Goal: Task Accomplishment & Management: Manage account settings

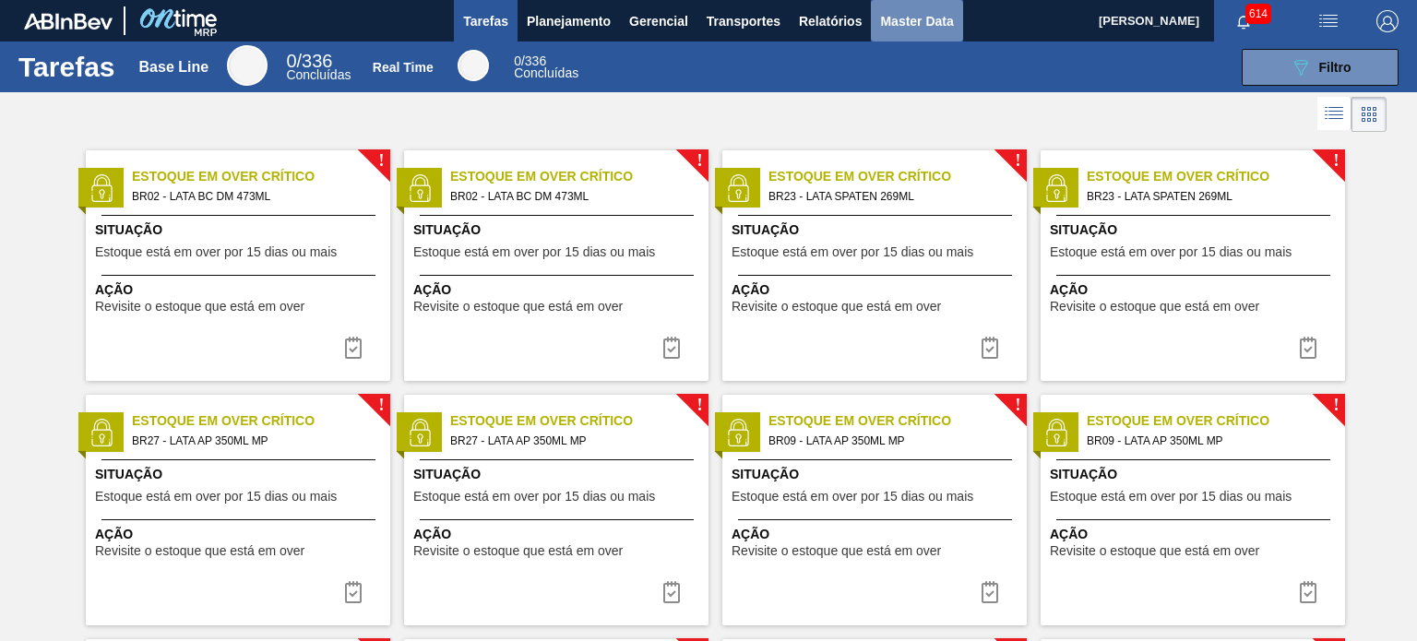
click at [904, 18] on span "Master Data" at bounding box center [916, 21] width 73 height 22
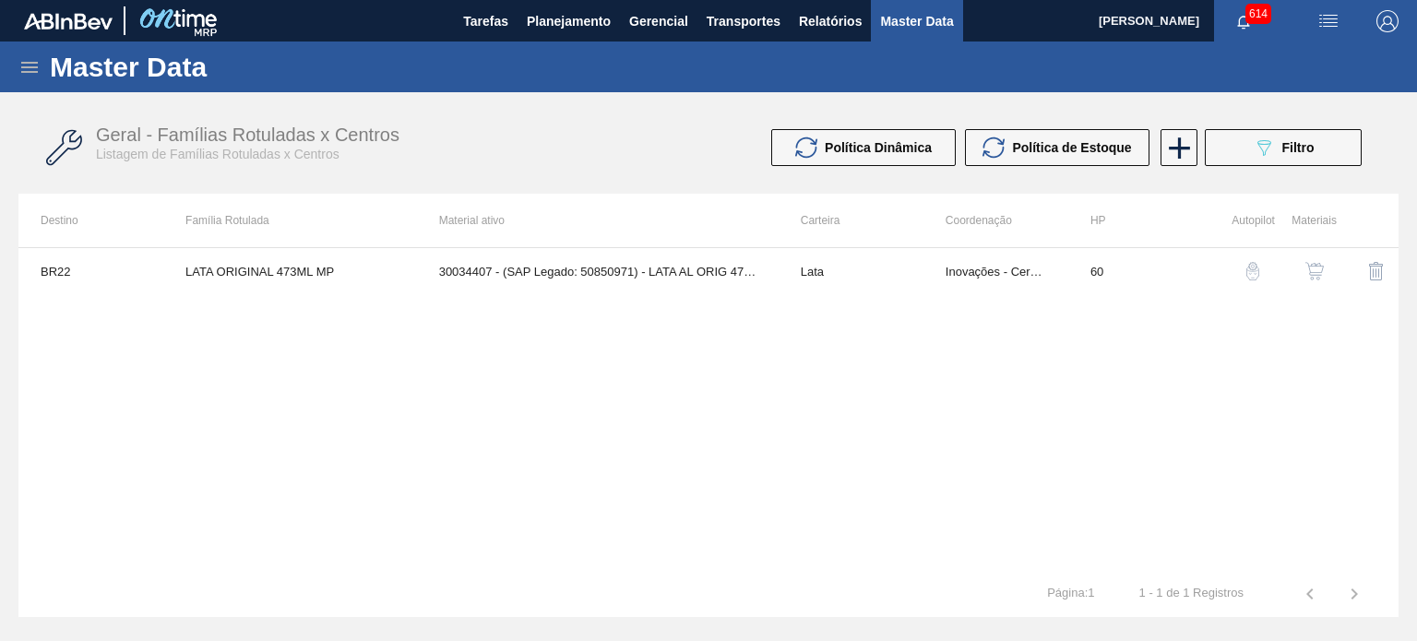
click at [30, 73] on icon at bounding box center [29, 67] width 22 height 22
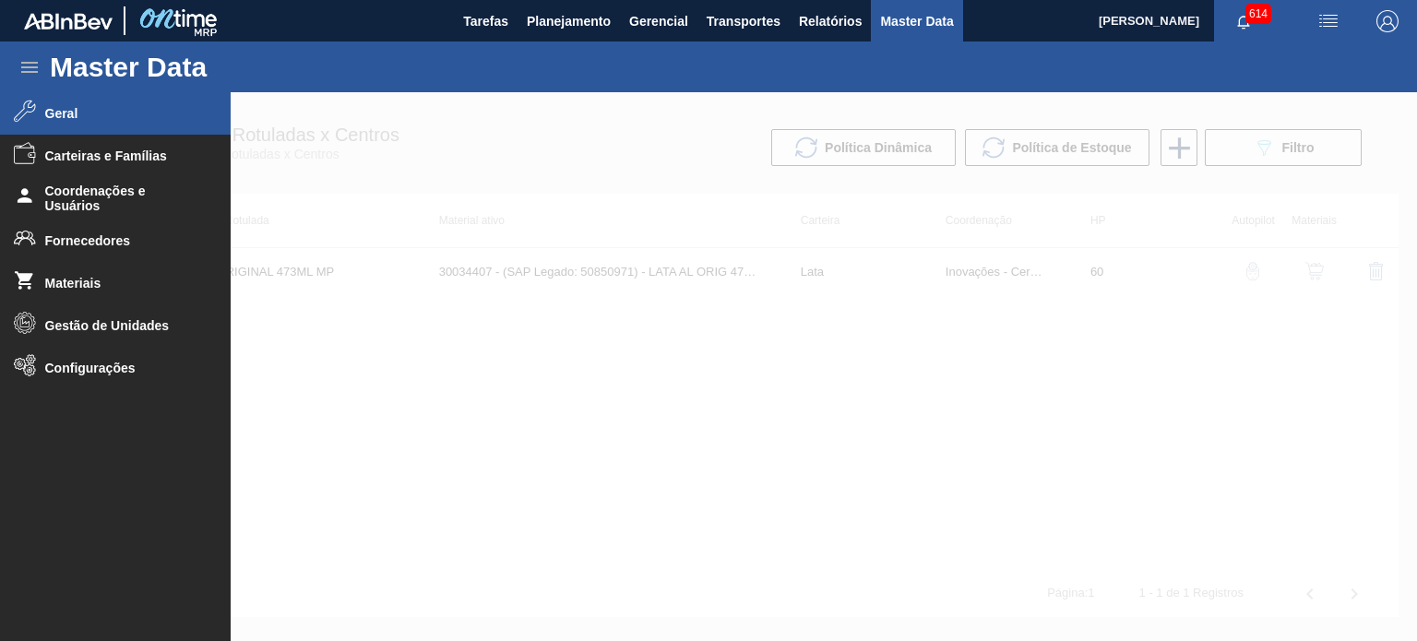
click at [90, 121] on span "Geral" at bounding box center [121, 113] width 152 height 15
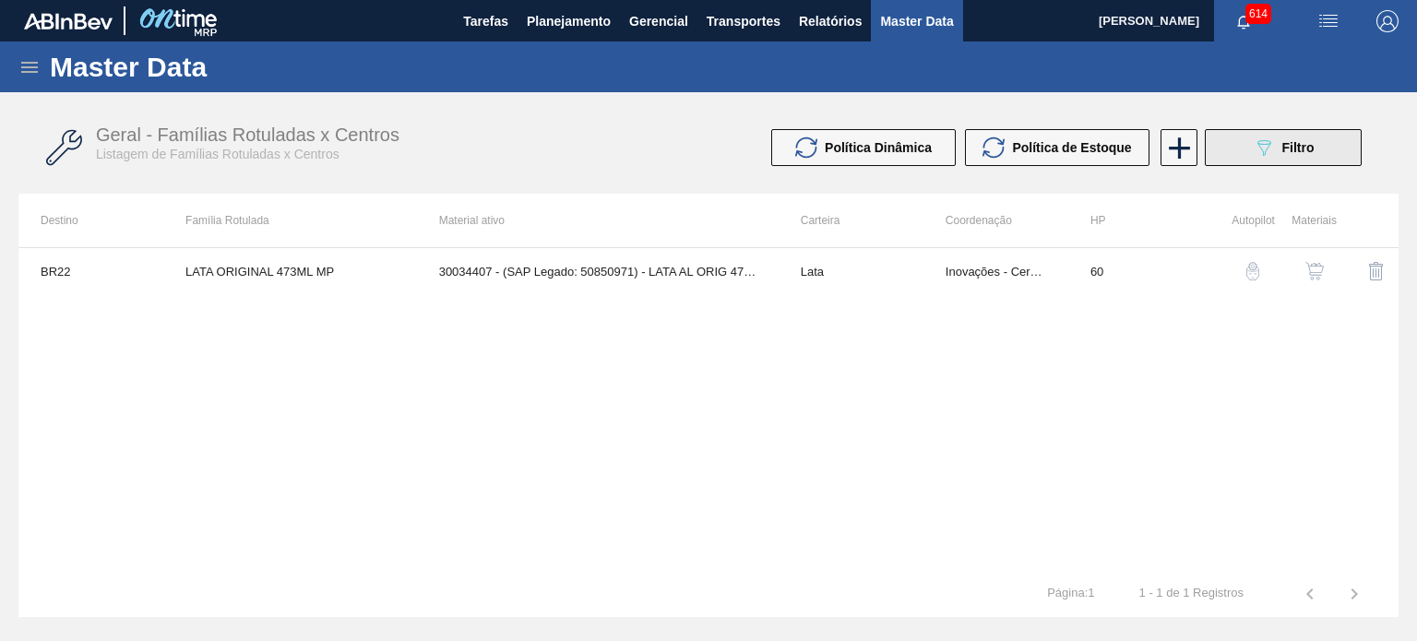
click at [1298, 150] on span "Filtro" at bounding box center [1299, 147] width 32 height 15
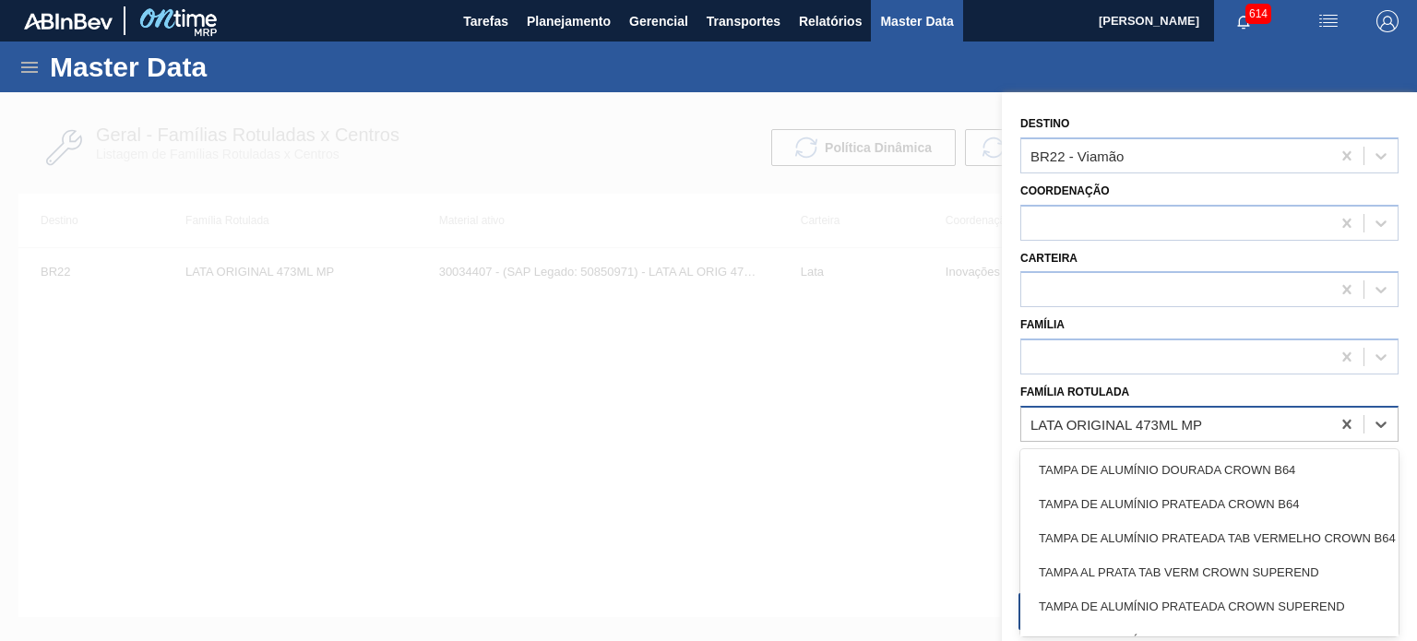
click at [1157, 411] on div "LATA ORIGINAL 473ML MP" at bounding box center [1175, 424] width 309 height 27
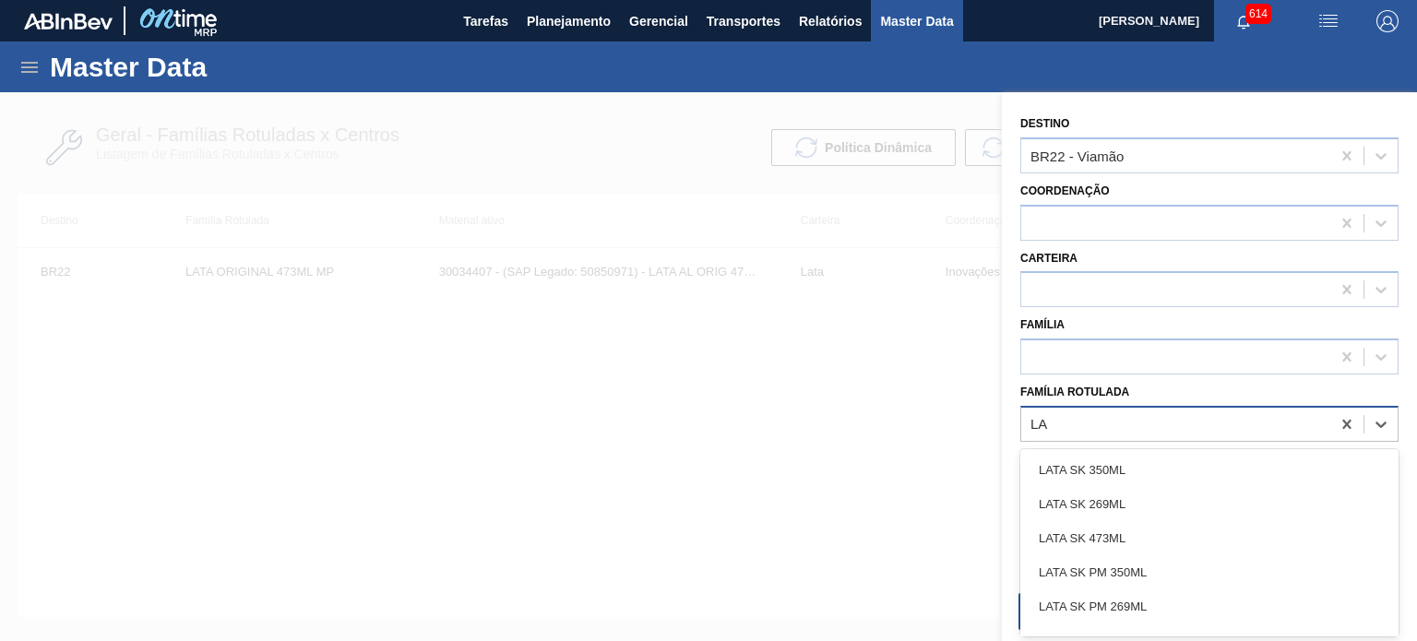
type Rotulada "L"
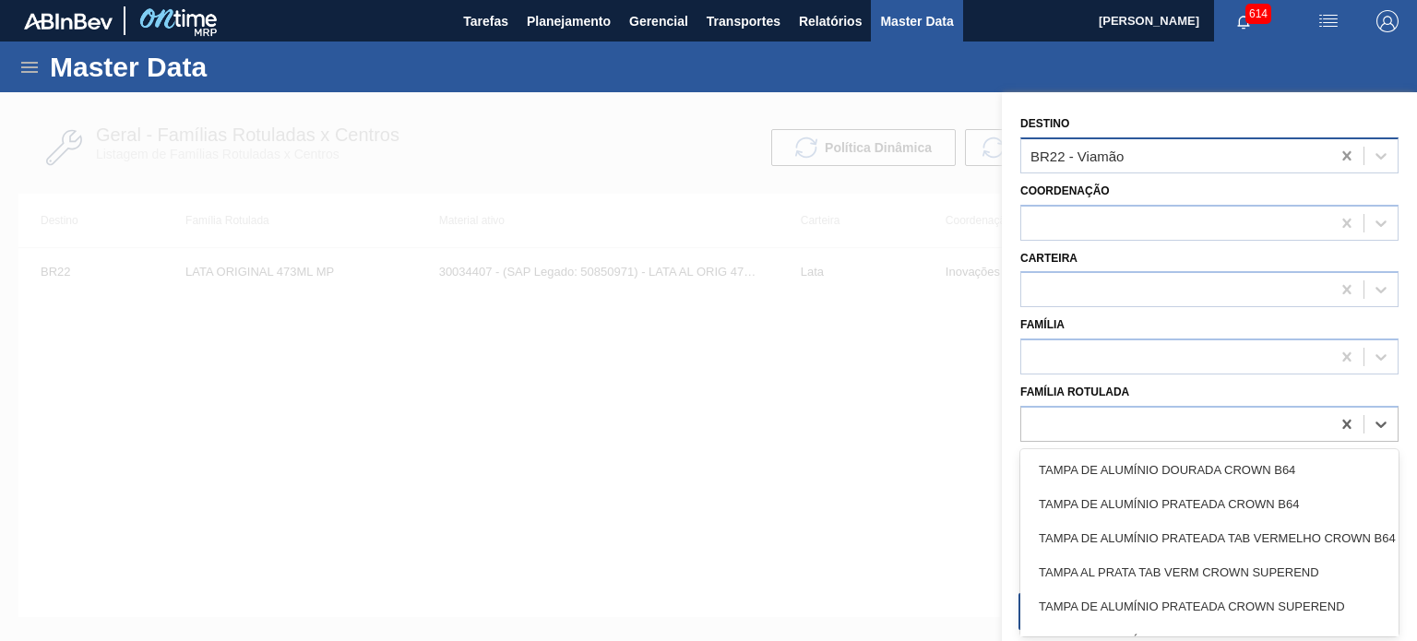
click at [1343, 143] on div at bounding box center [1347, 155] width 33 height 33
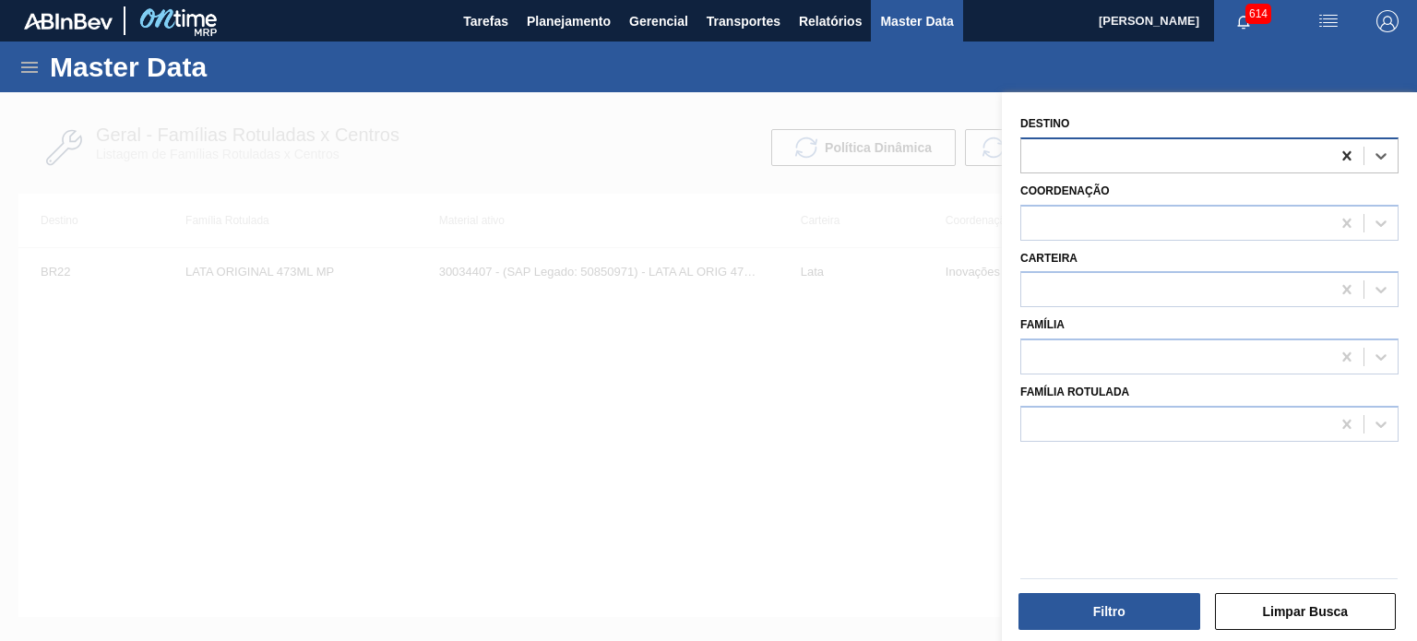
click at [1343, 151] on icon at bounding box center [1347, 155] width 8 height 9
click at [1311, 611] on button "Limpar Busca" at bounding box center [1306, 611] width 182 height 37
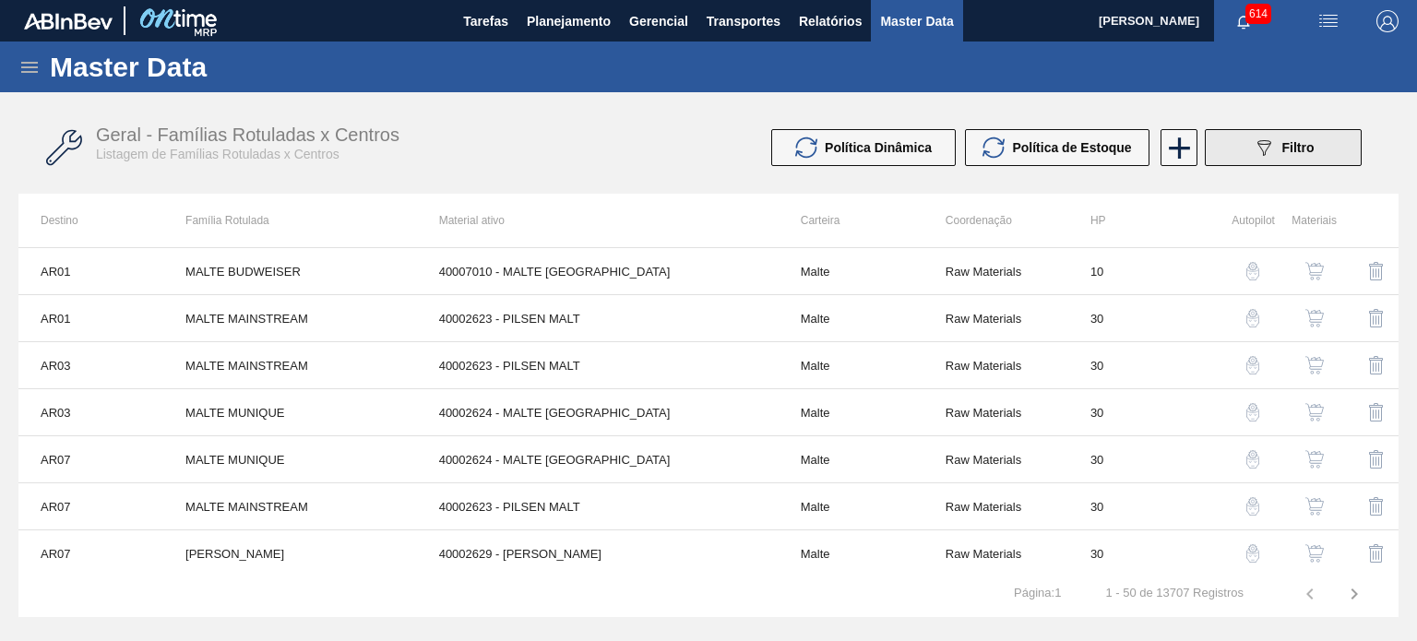
click at [1281, 153] on div "089F7B8B-B2A5-4AFE-B5C0-19BA573D28AC Filtro" at bounding box center [1284, 148] width 62 height 22
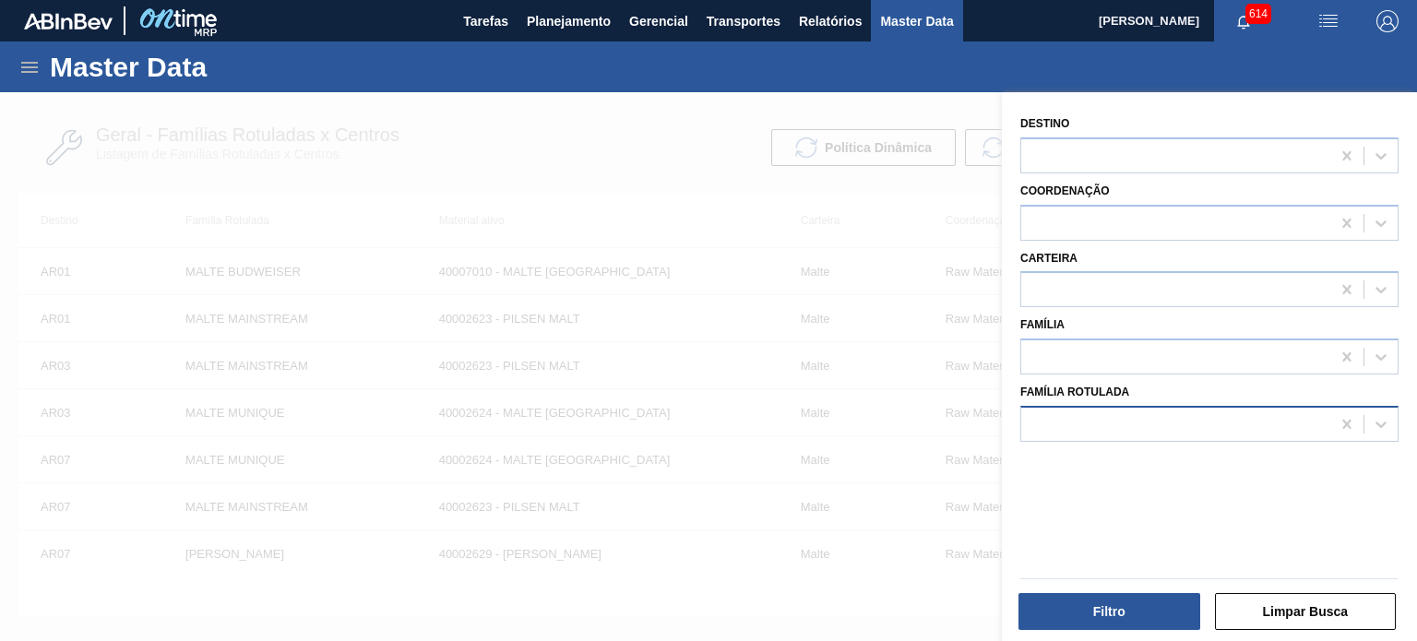
click at [1170, 419] on div at bounding box center [1175, 424] width 309 height 27
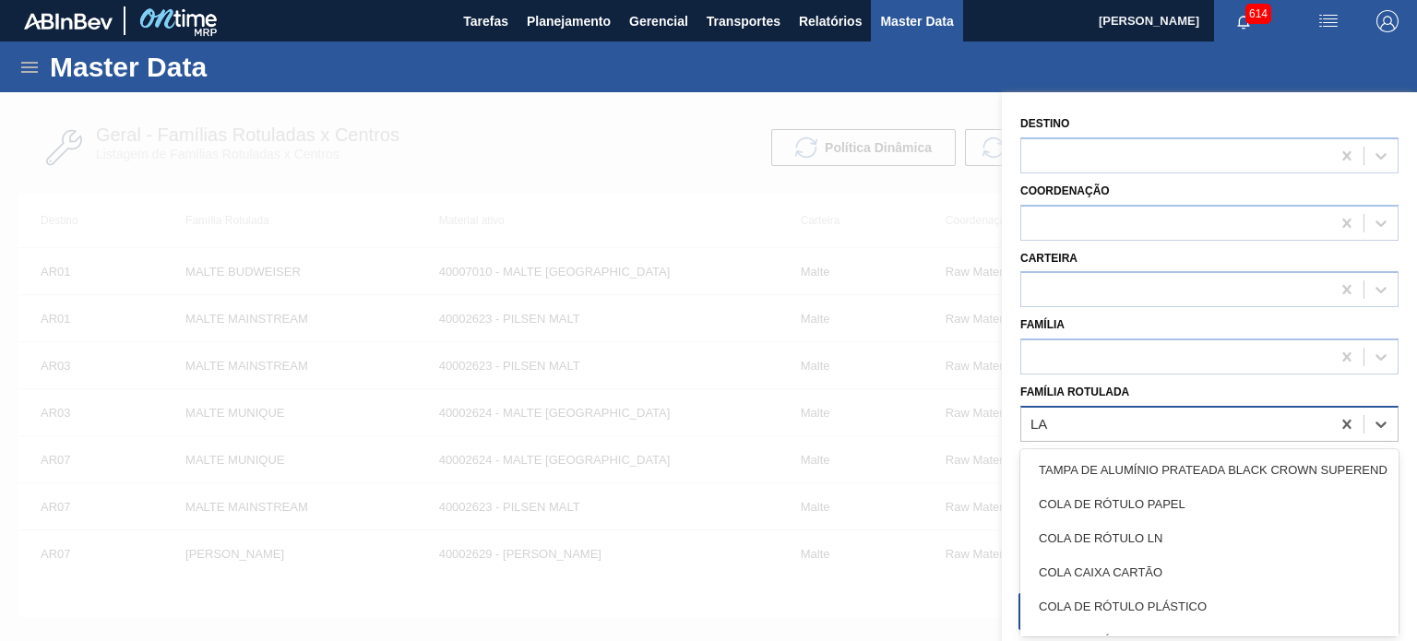
type Rotulada "L"
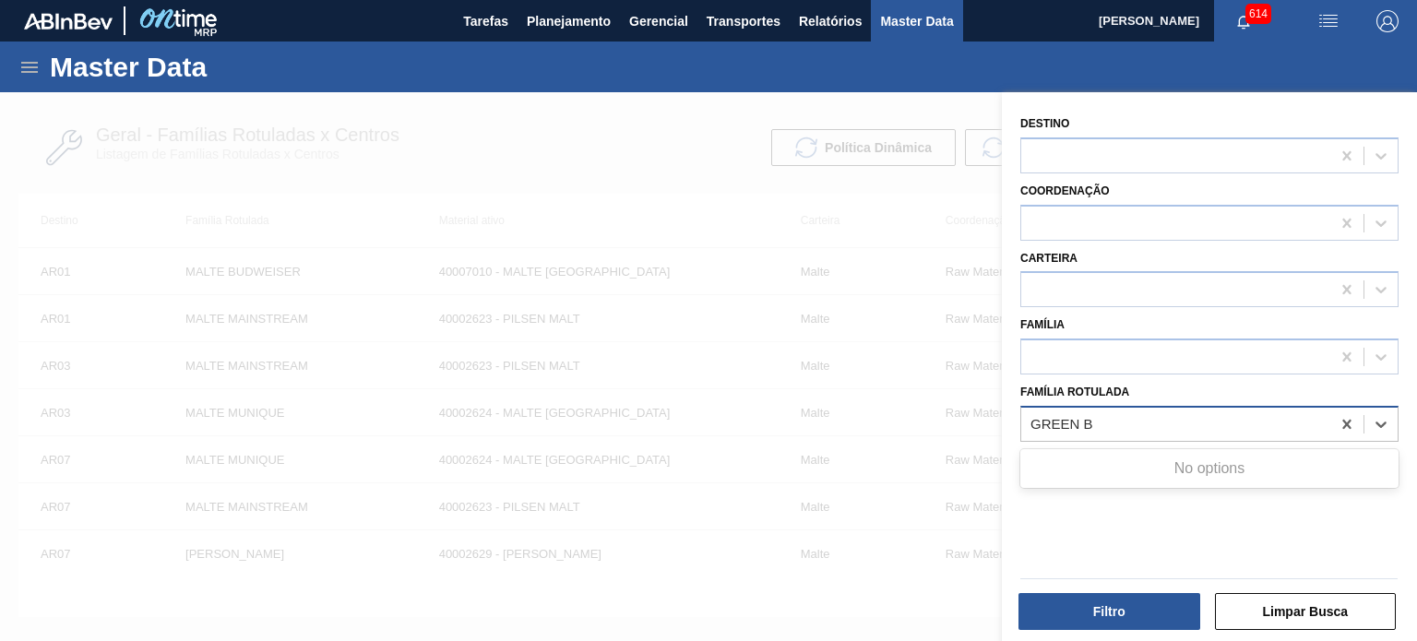
type Rotulada "GREEN"
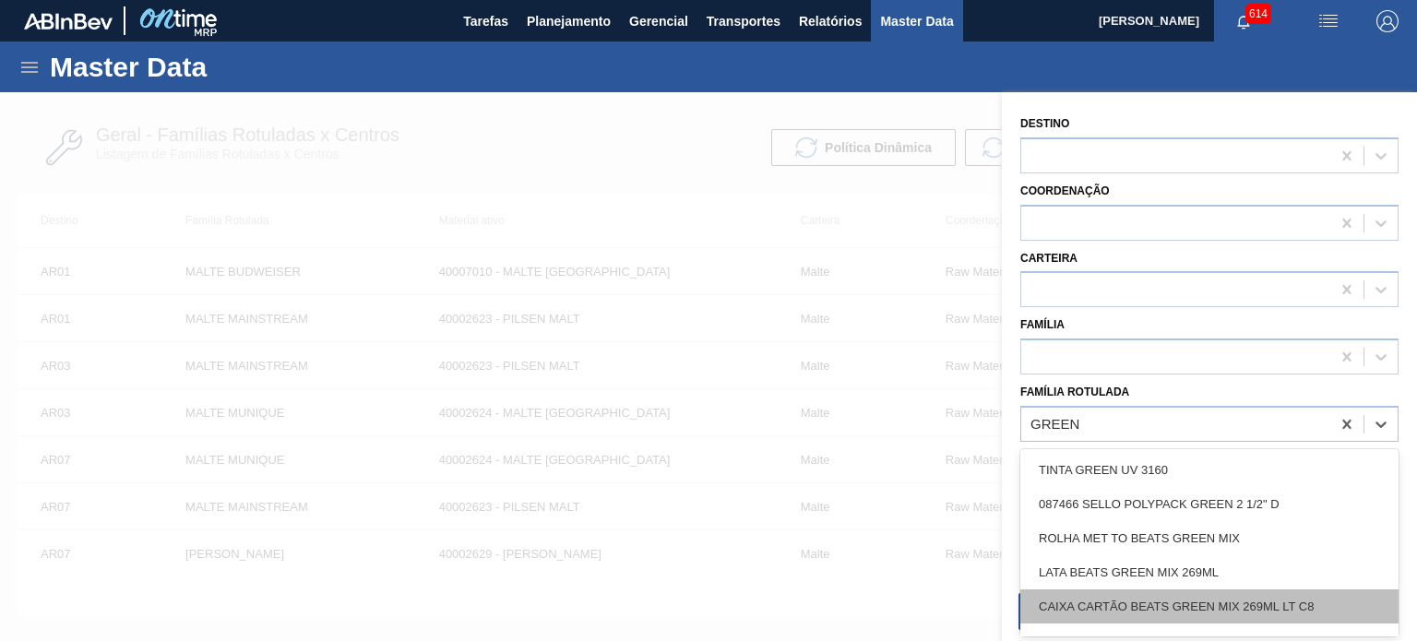
scroll to position [25, 0]
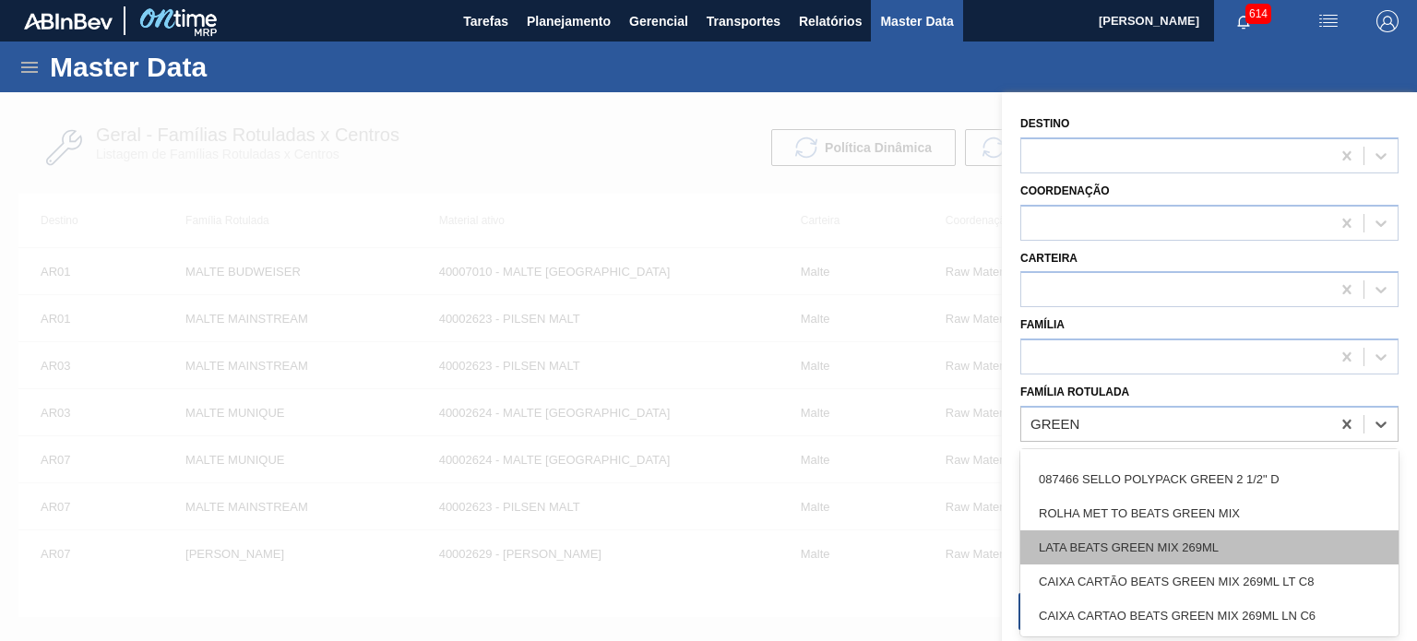
click at [1174, 555] on div "LATA BEATS GREEN MIX 269ML" at bounding box center [1210, 548] width 378 height 34
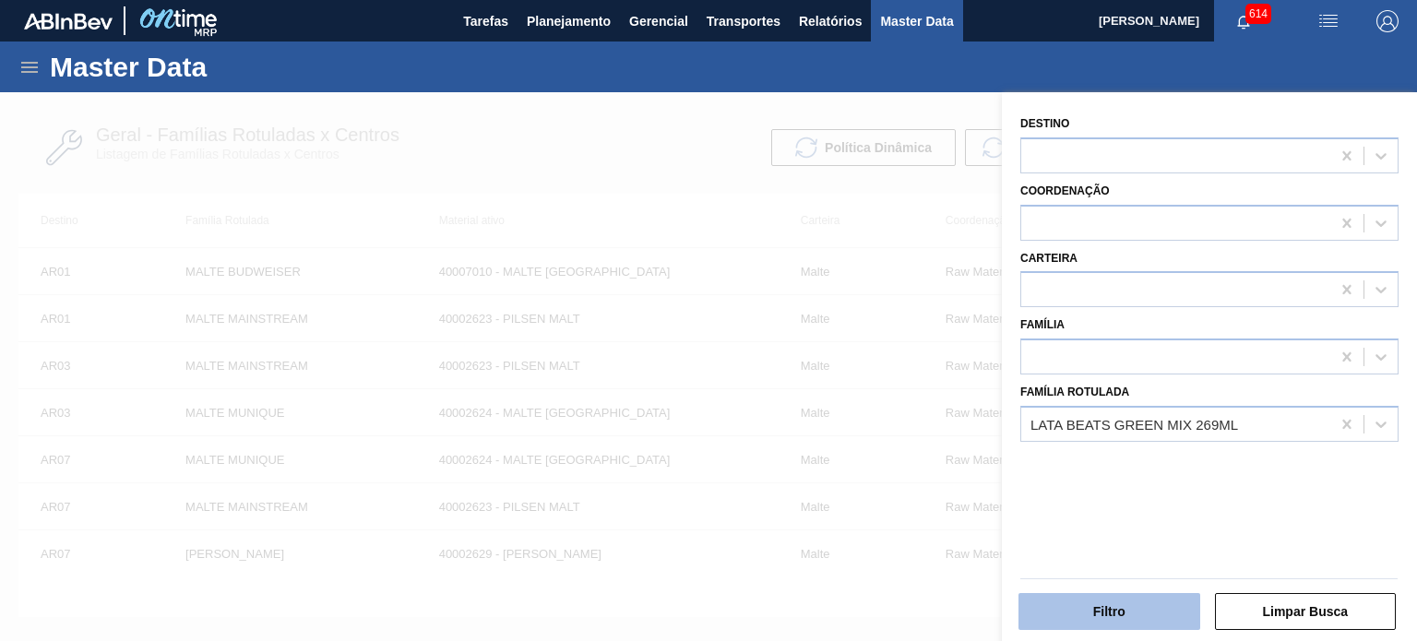
click at [1144, 615] on button "Filtro" at bounding box center [1110, 611] width 182 height 37
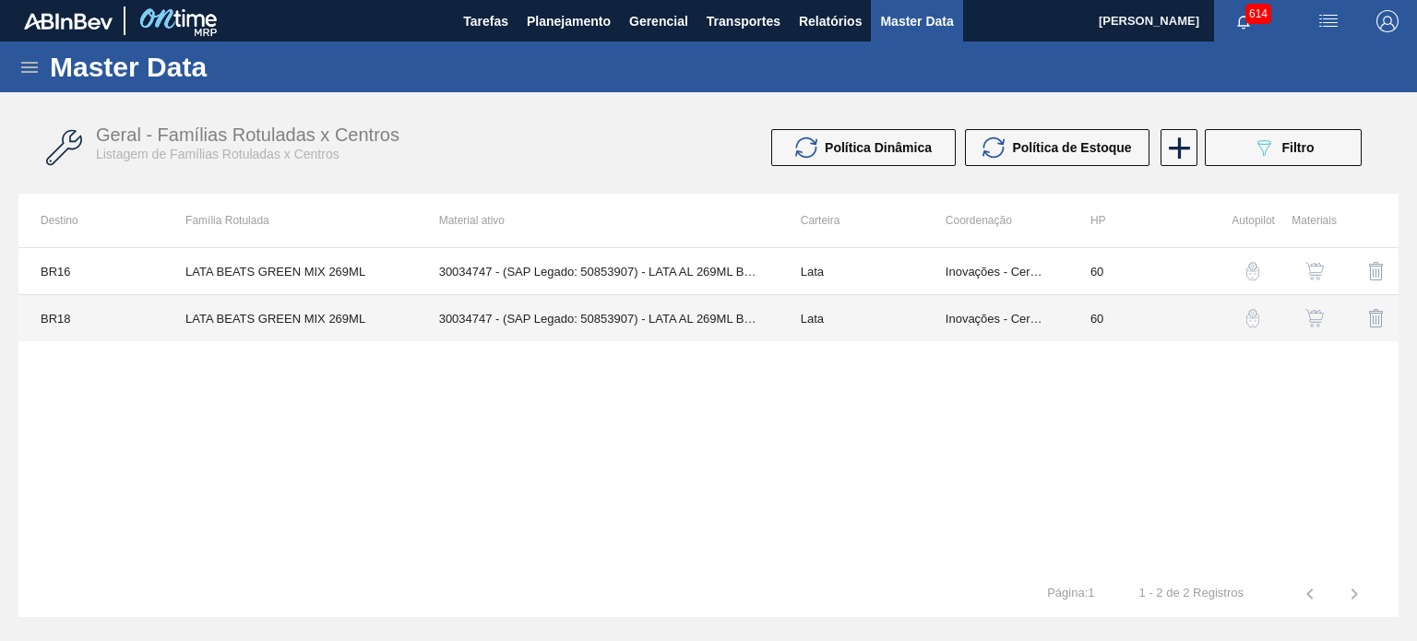
click at [579, 328] on td "30034747 - (SAP Legado: 50853907) - LATA AL 269ML BEATS GREEN MIX" at bounding box center [598, 318] width 362 height 47
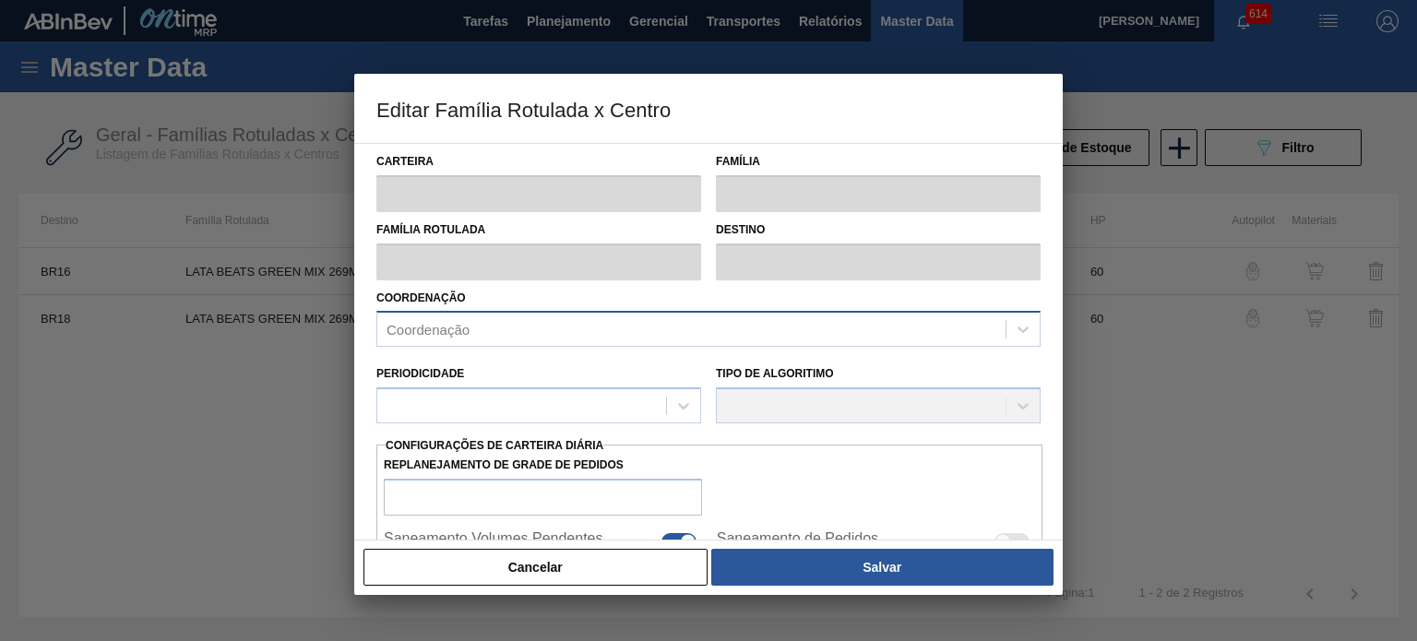
type input "Lata"
type input "LATA BEATS GREEN MIX 269ML"
type input "BR18 - [GEOGRAPHIC_DATA]"
type input "0"
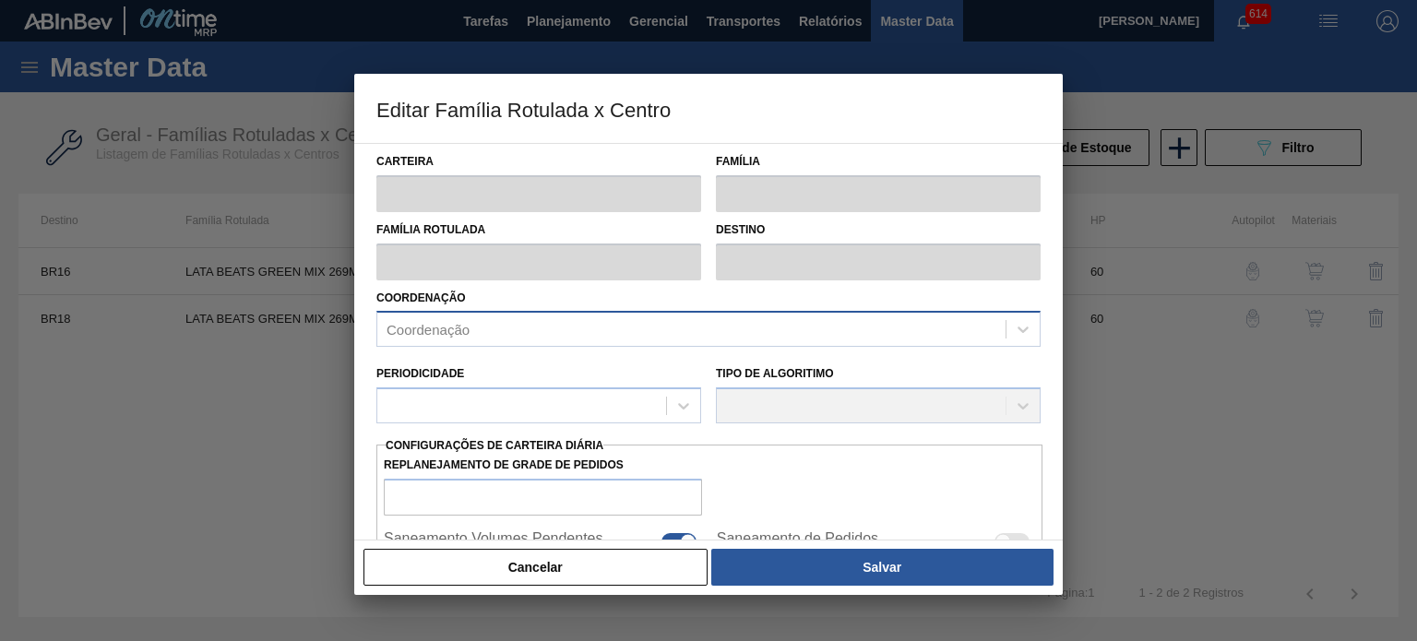
checkbox input "false"
type input "60"
type input "0"
type input "100"
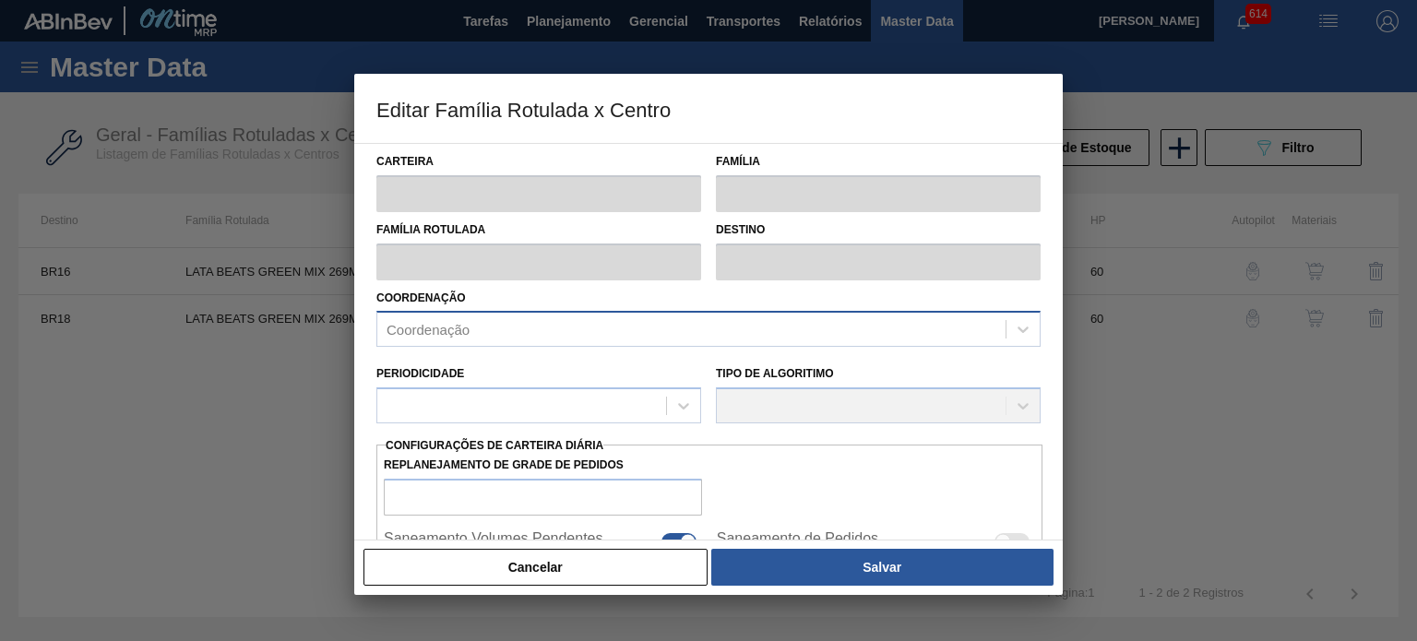
type input "0,000"
checkbox input "true"
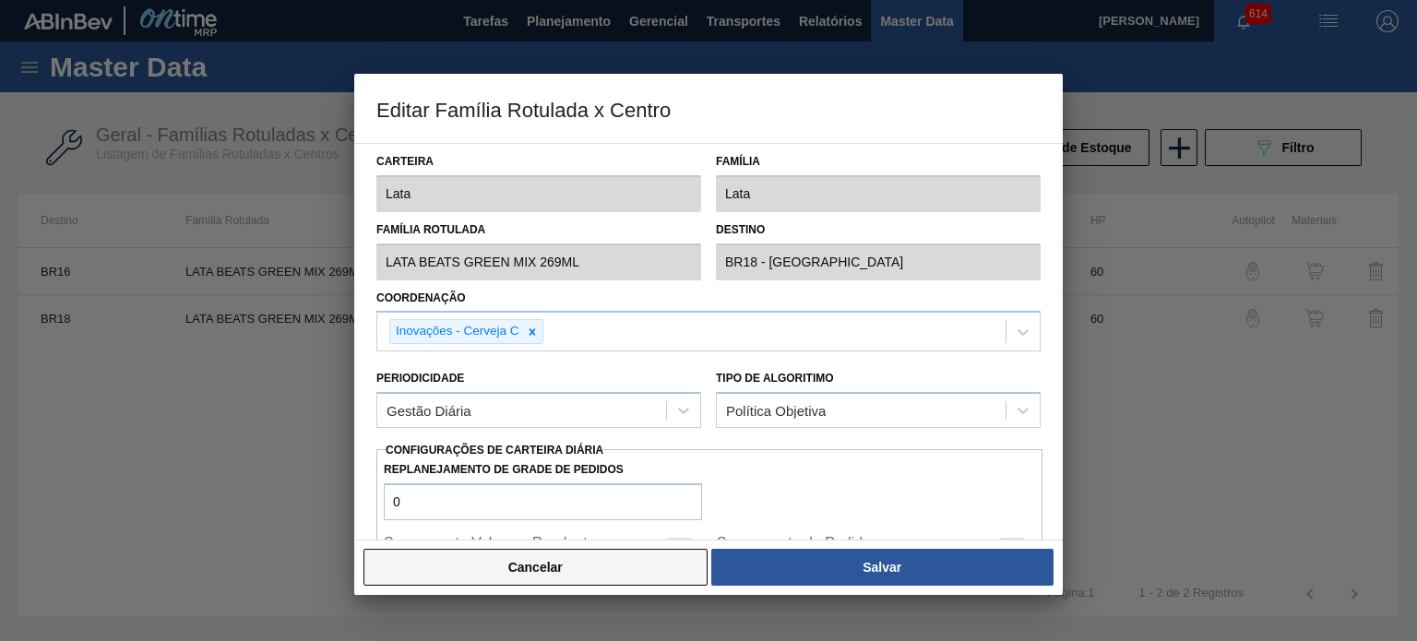
click at [639, 566] on button "Cancelar" at bounding box center [536, 567] width 344 height 37
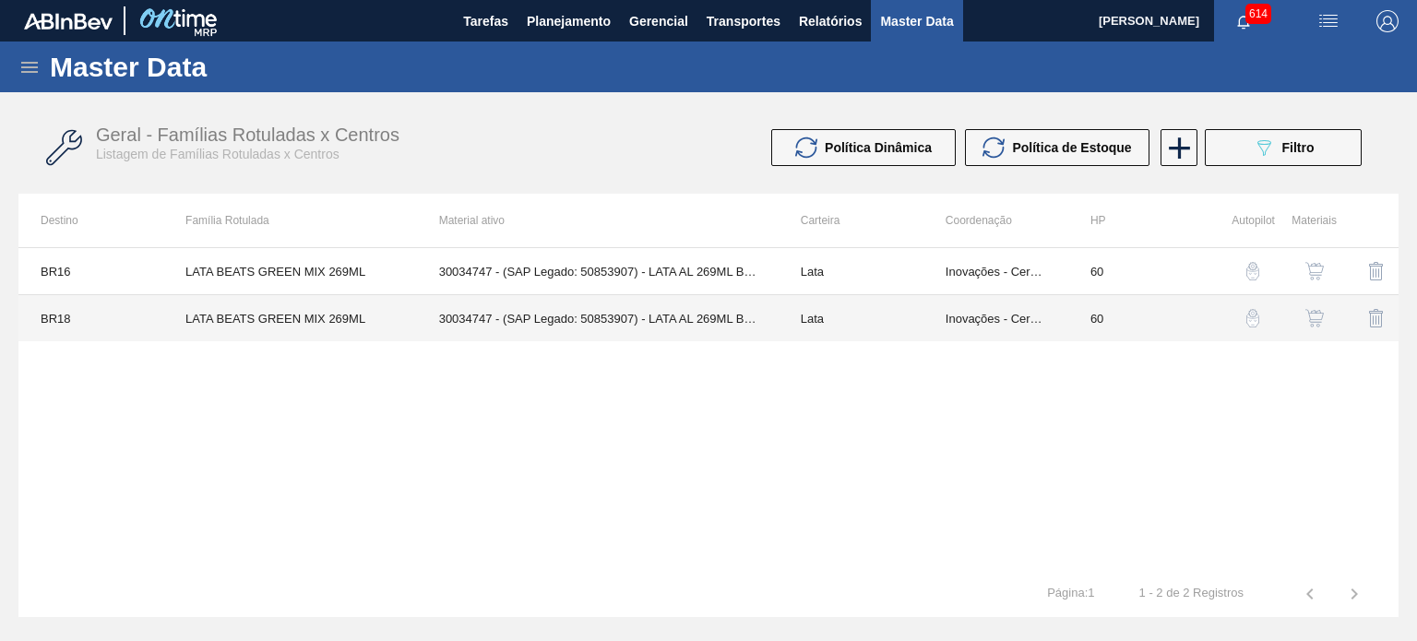
click at [518, 324] on td "30034747 - (SAP Legado: 50853907) - LATA AL 269ML BEATS GREEN MIX" at bounding box center [598, 318] width 362 height 47
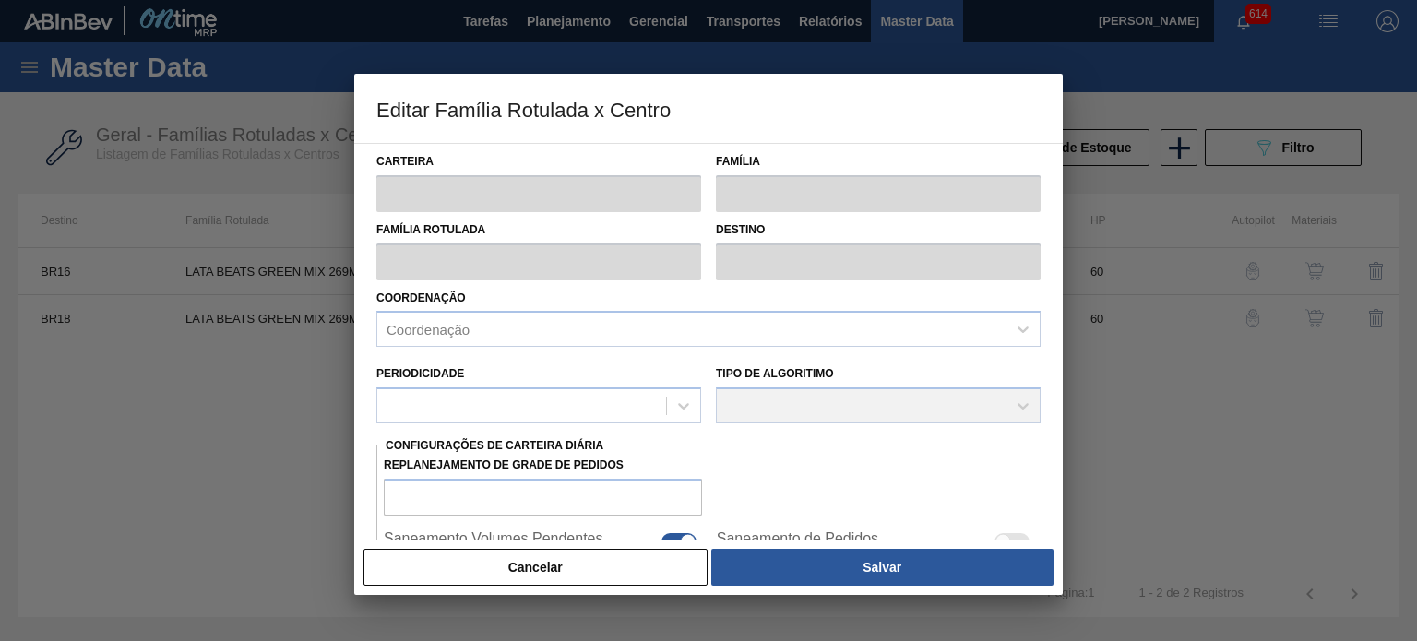
type input "Lata"
type input "LATA BEATS GREEN MIX 269ML"
type input "BR18 - [GEOGRAPHIC_DATA]"
type input "0"
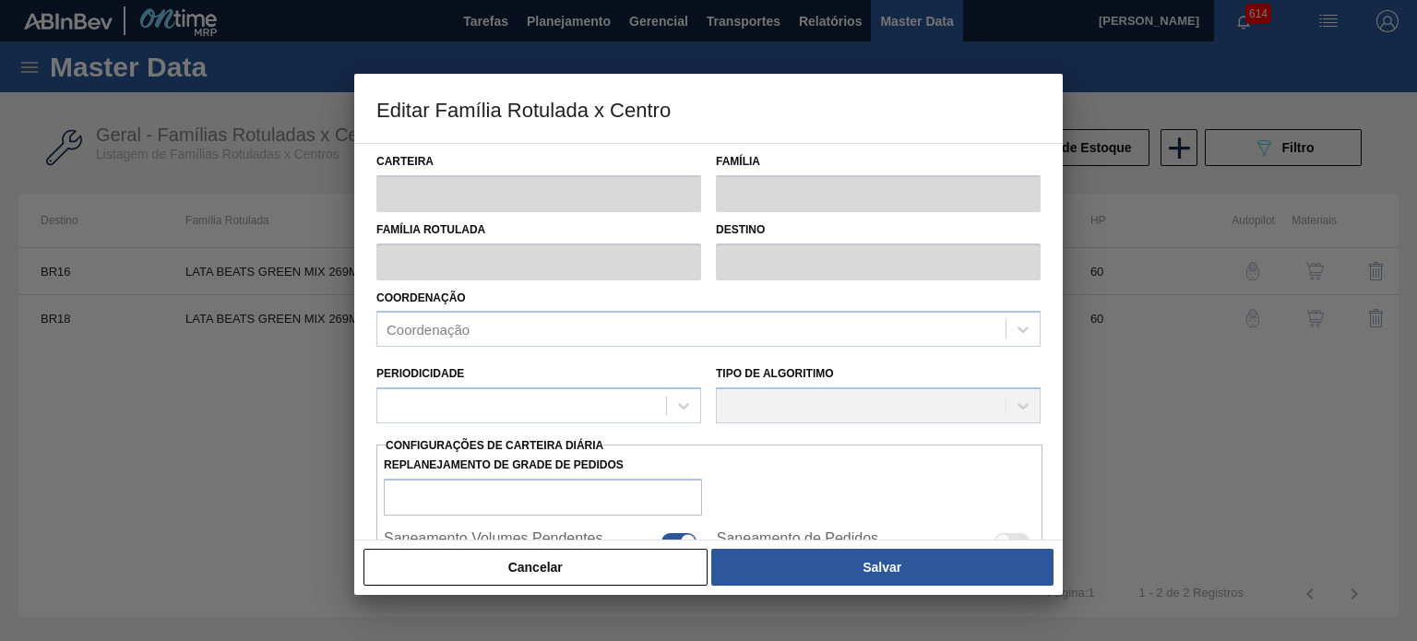
checkbox input "false"
type input "60"
type input "0"
type input "100"
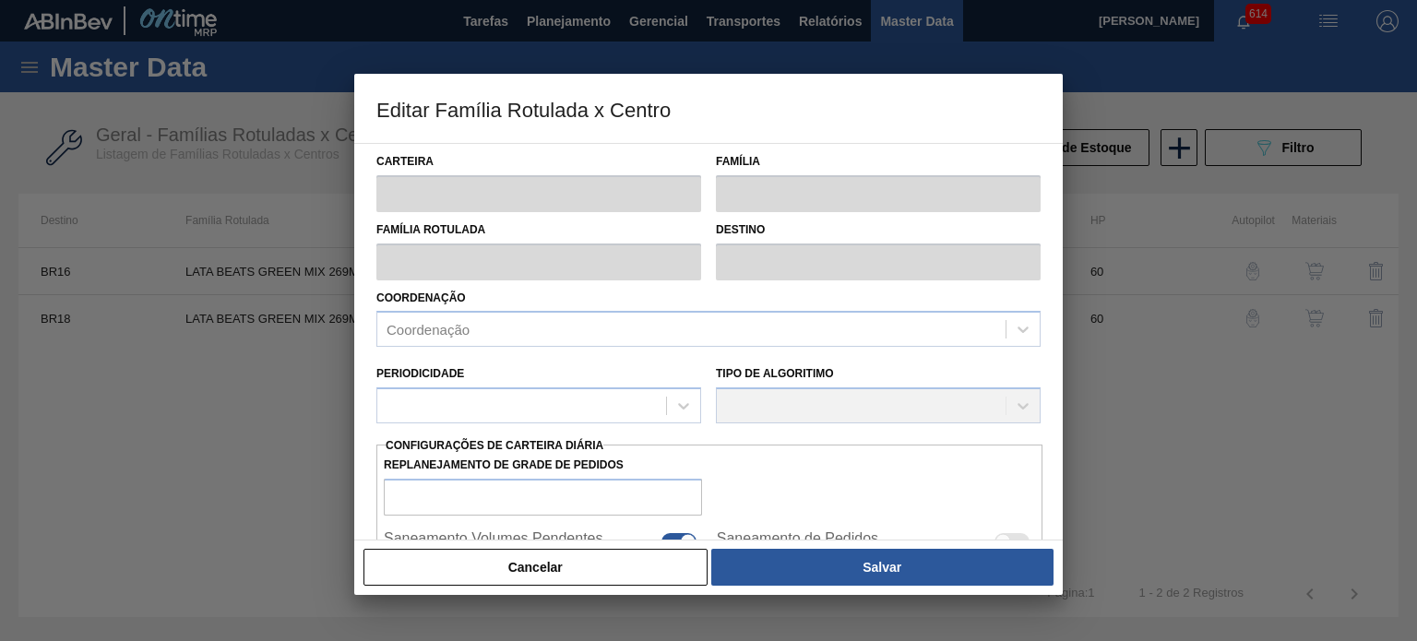
type input "0,000"
checkbox input "true"
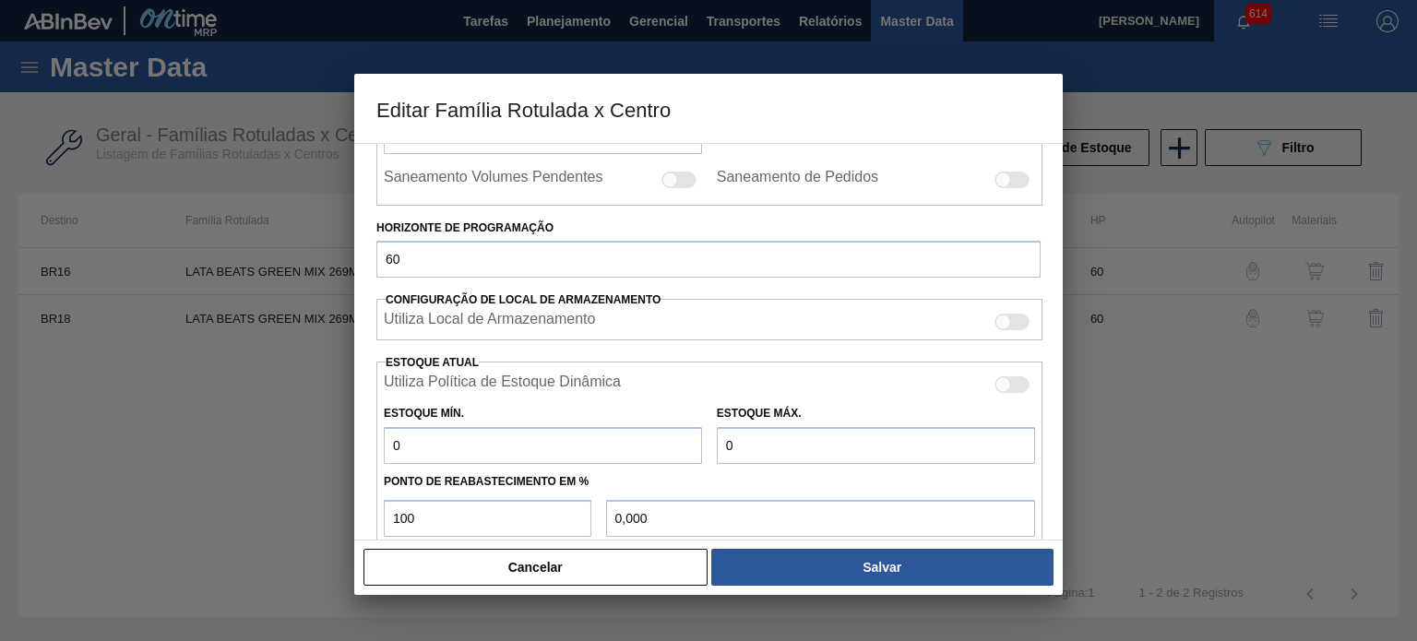
scroll to position [619, 0]
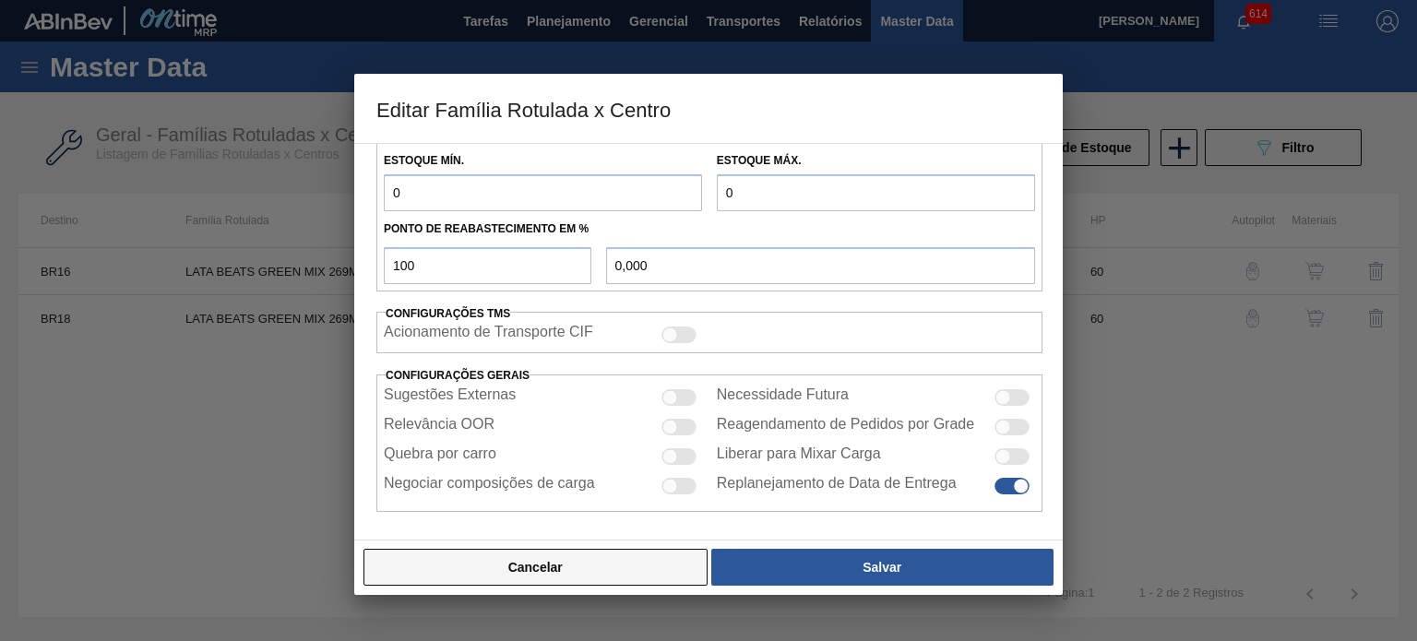
click at [529, 556] on button "Cancelar" at bounding box center [536, 567] width 344 height 37
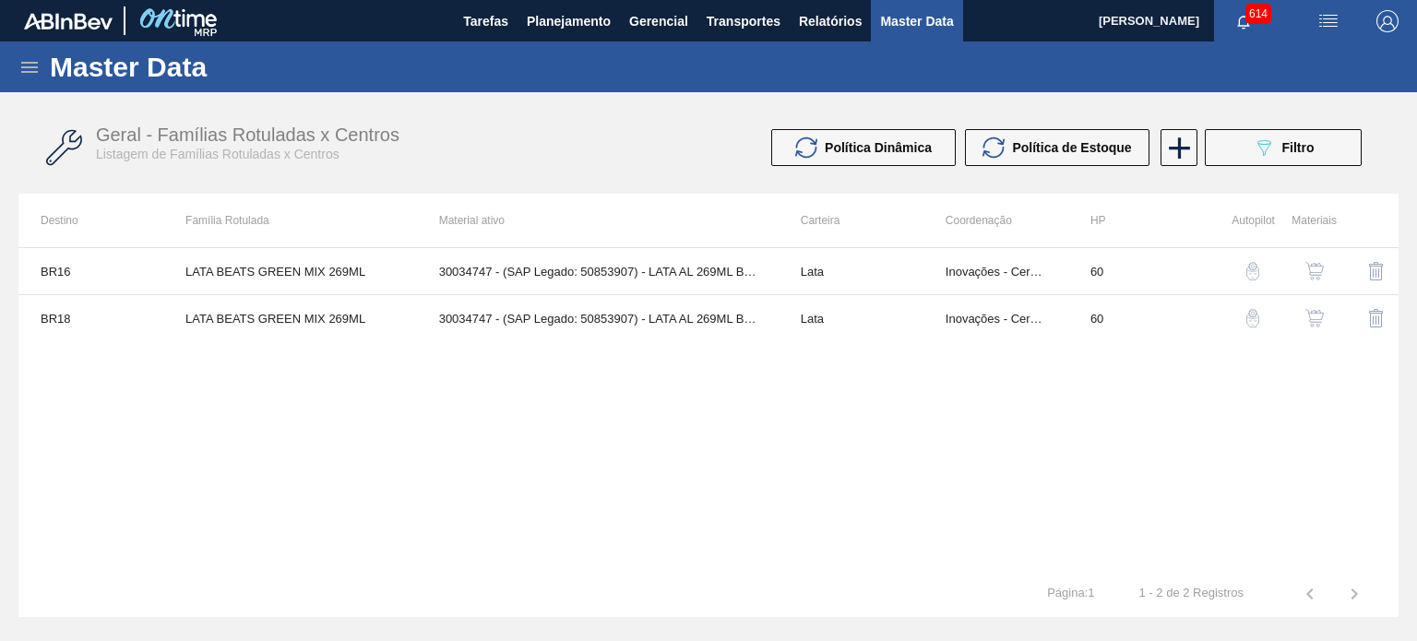
click at [1321, 307] on button "button" at bounding box center [1315, 318] width 44 height 44
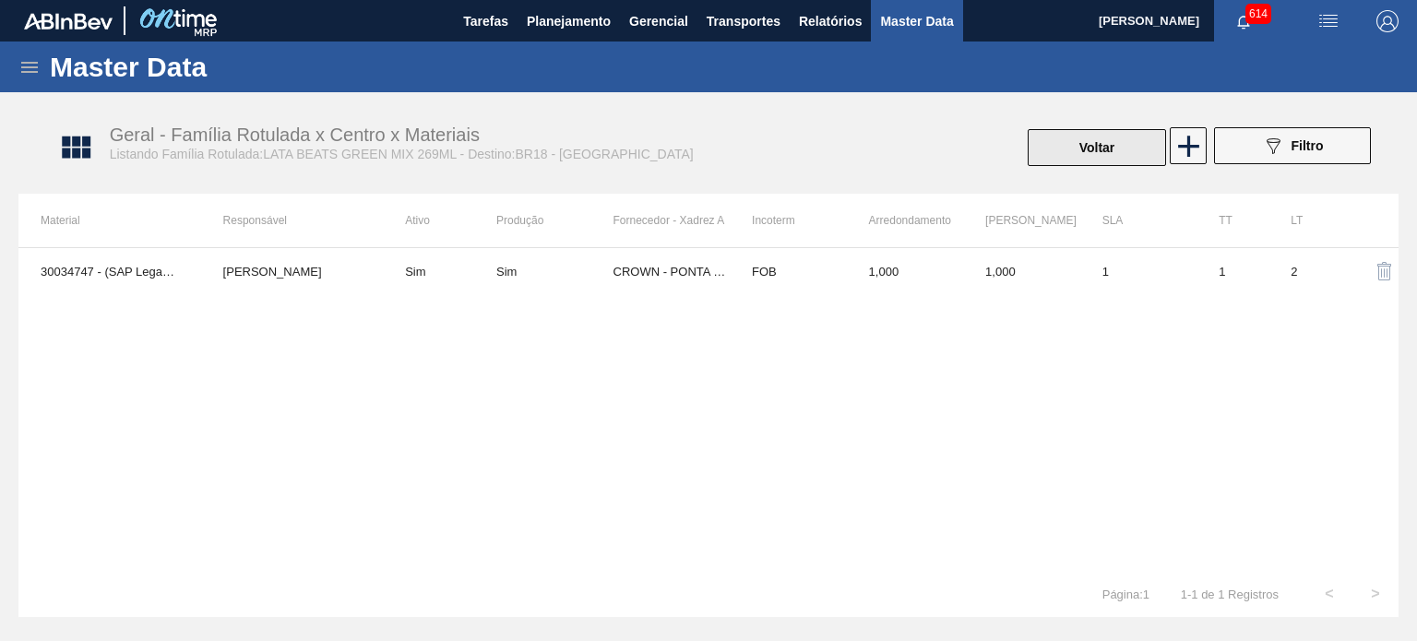
click at [1071, 143] on button "Voltar" at bounding box center [1097, 147] width 138 height 37
